Goal: Complete application form: Complete application form

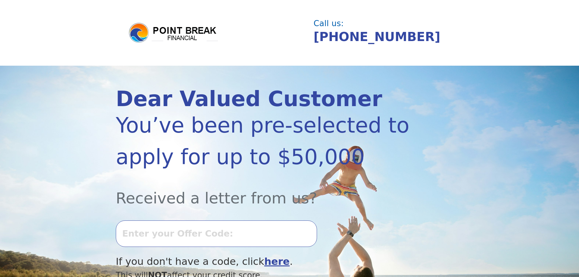
click at [218, 237] on input "text" at bounding box center [216, 233] width 201 height 26
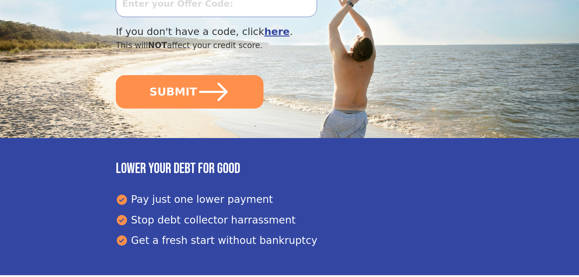
scroll to position [186, 0]
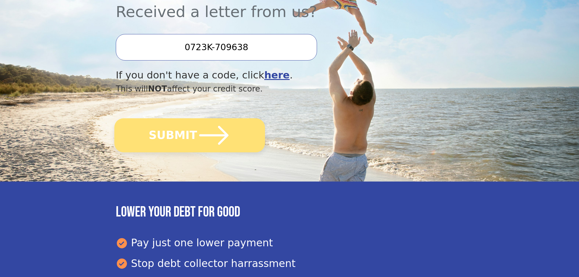
type input "0723K-709638"
click at [178, 132] on button "SUBMIT" at bounding box center [189, 135] width 151 height 34
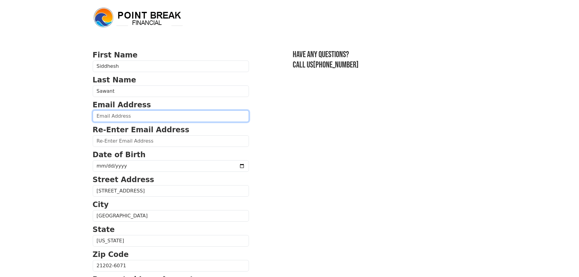
click at [143, 119] on input "email" at bounding box center [171, 116] width 156 height 12
type input "[EMAIL_ADDRESS][DOMAIN_NAME]"
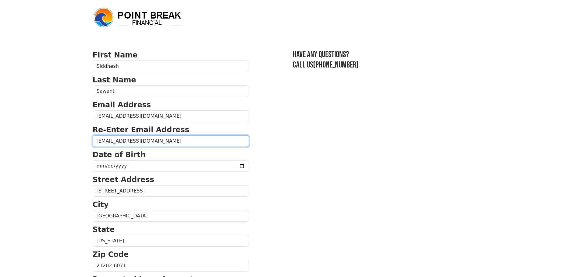
type input "[EMAIL_ADDRESS][DOMAIN_NAME]"
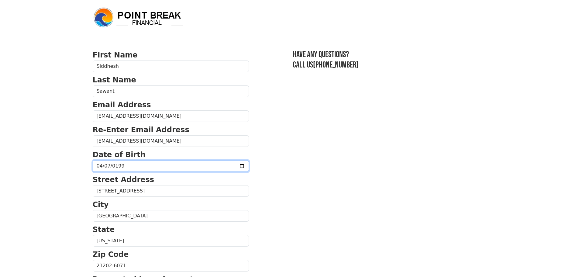
type input "[DATE]"
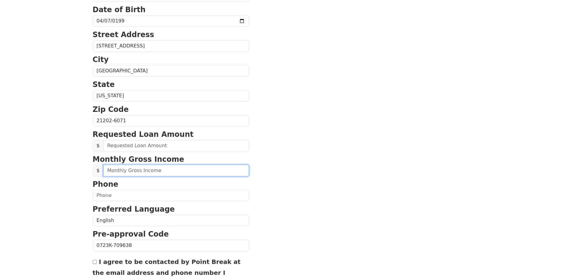
scroll to position [152, 0]
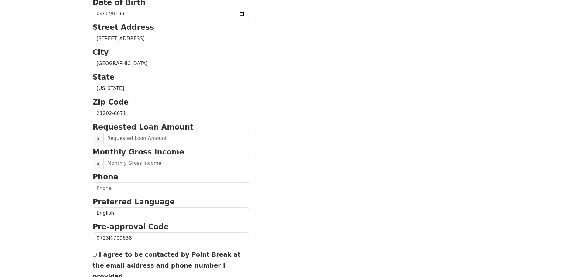
click at [293, 172] on section "First Name Siddhesh Last Name Sawant Email Address siddhesh.bsawant@gmail.com R…" at bounding box center [290, 113] width 394 height 433
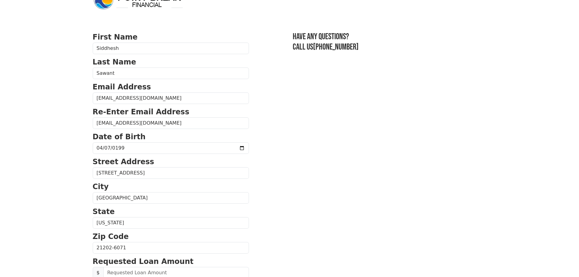
scroll to position [0, 0]
